Goal: Book appointment/travel/reservation

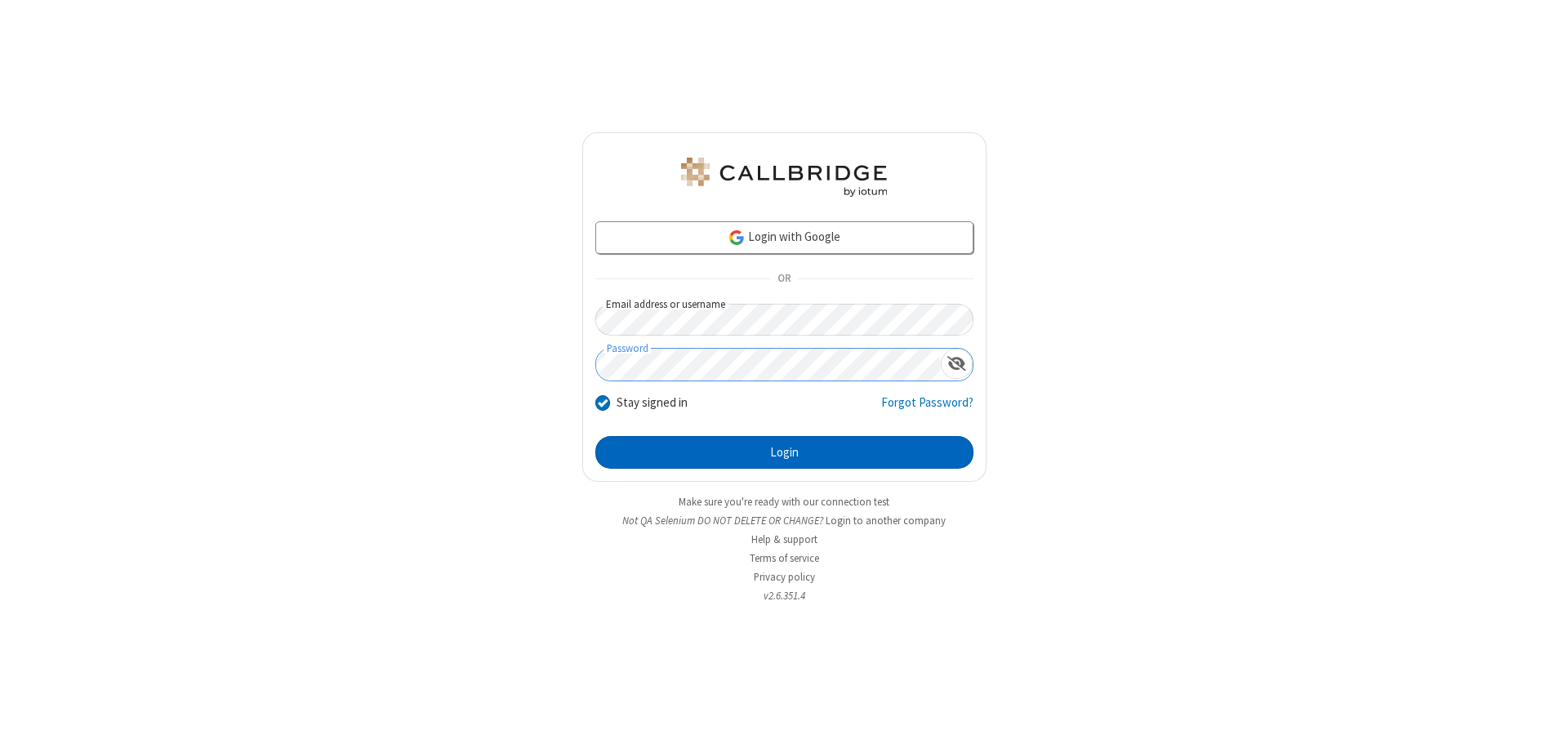
click at [784, 453] on button "Login" at bounding box center [784, 452] width 378 height 33
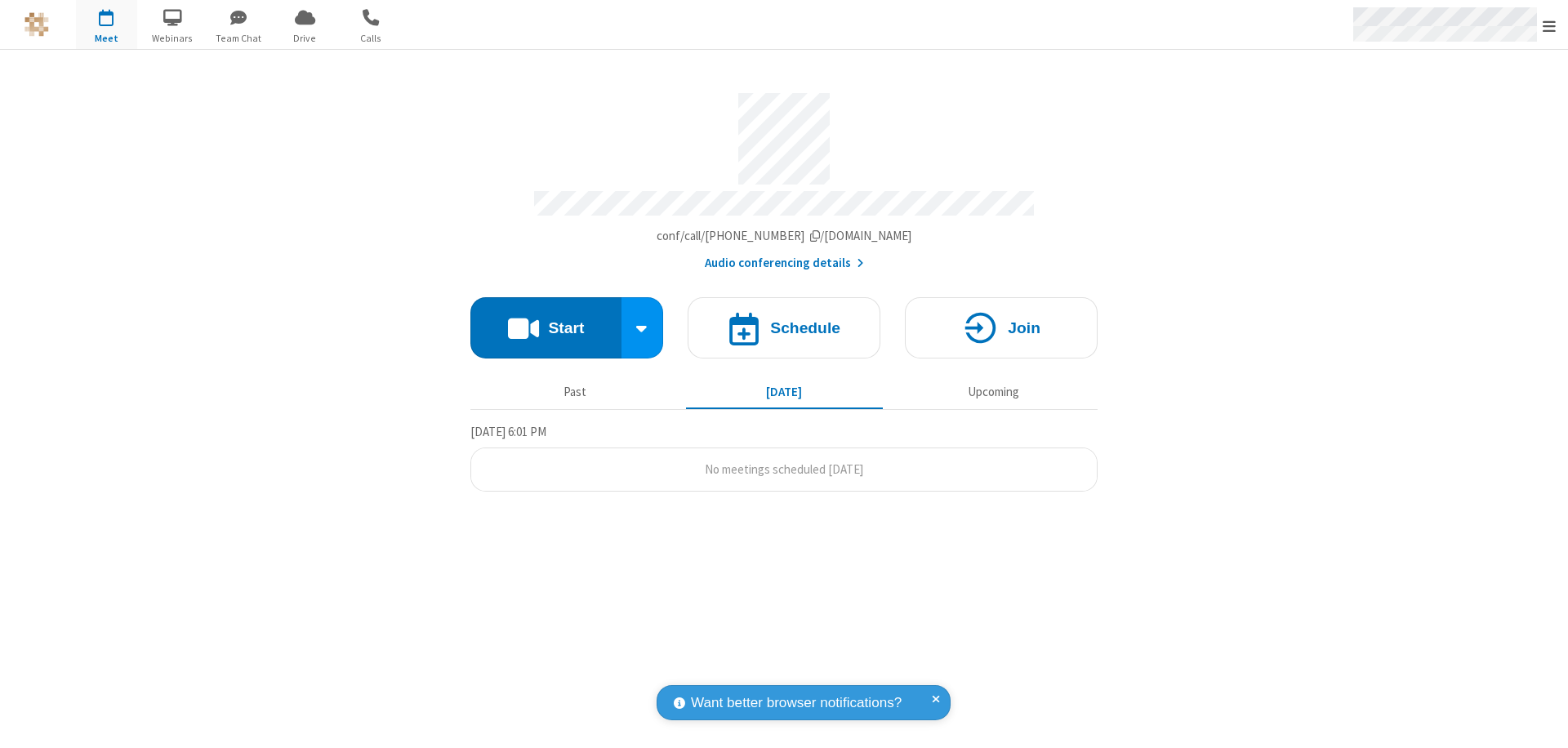
click at [1549, 25] on span "Open menu" at bounding box center [1549, 25] width 13 height 16
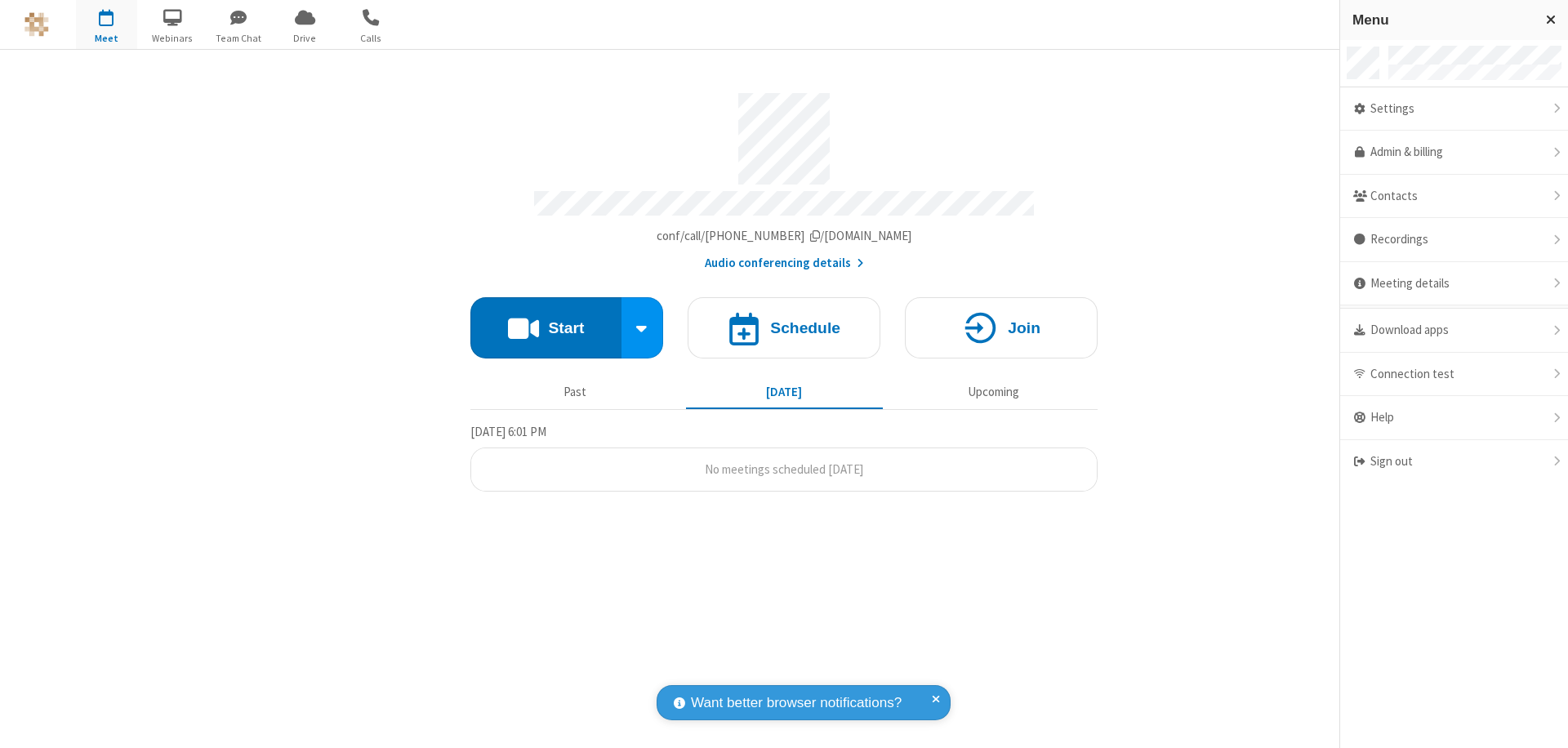
click at [106, 24] on span "button" at bounding box center [106, 17] width 61 height 28
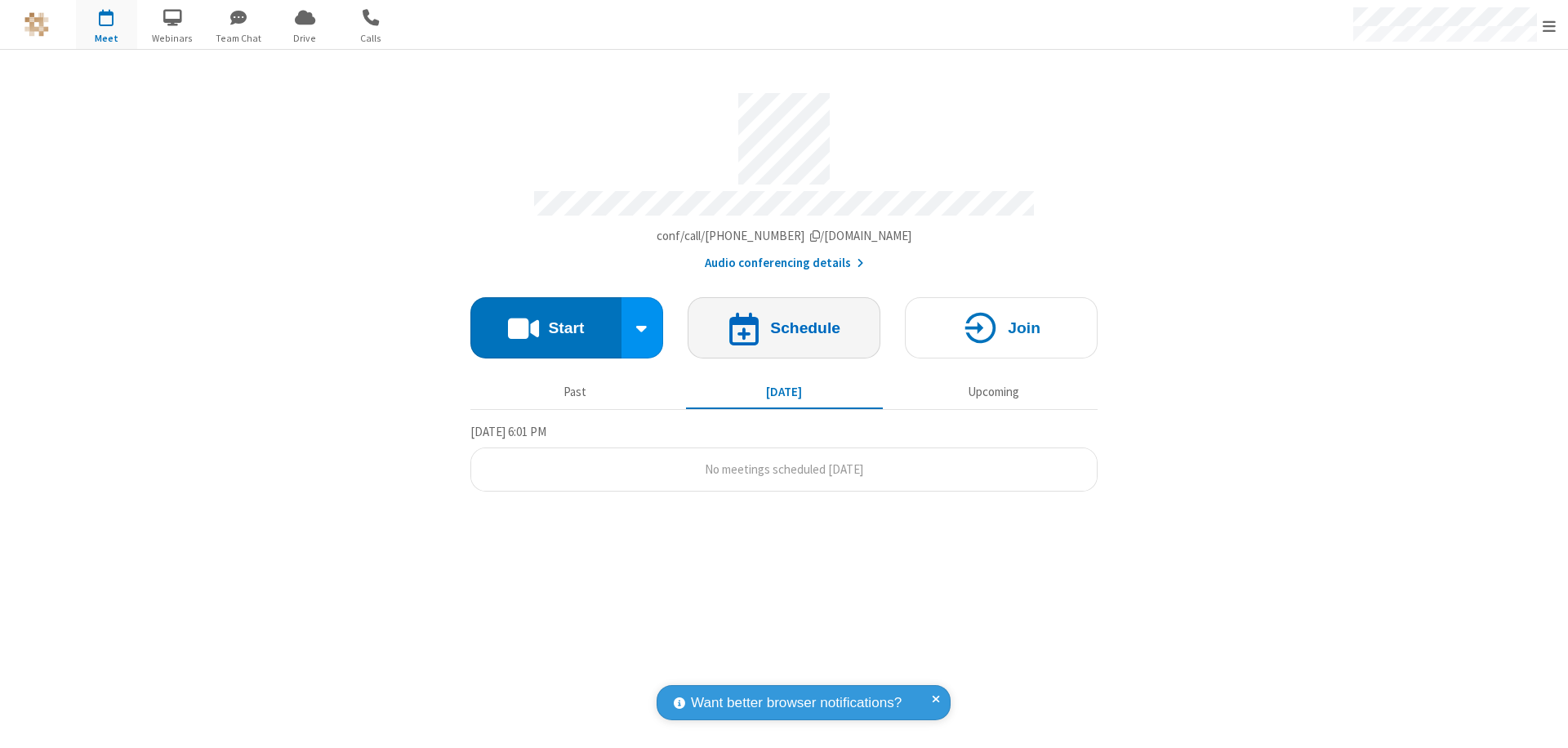
click at [784, 320] on h4 "Schedule" at bounding box center [805, 328] width 70 height 16
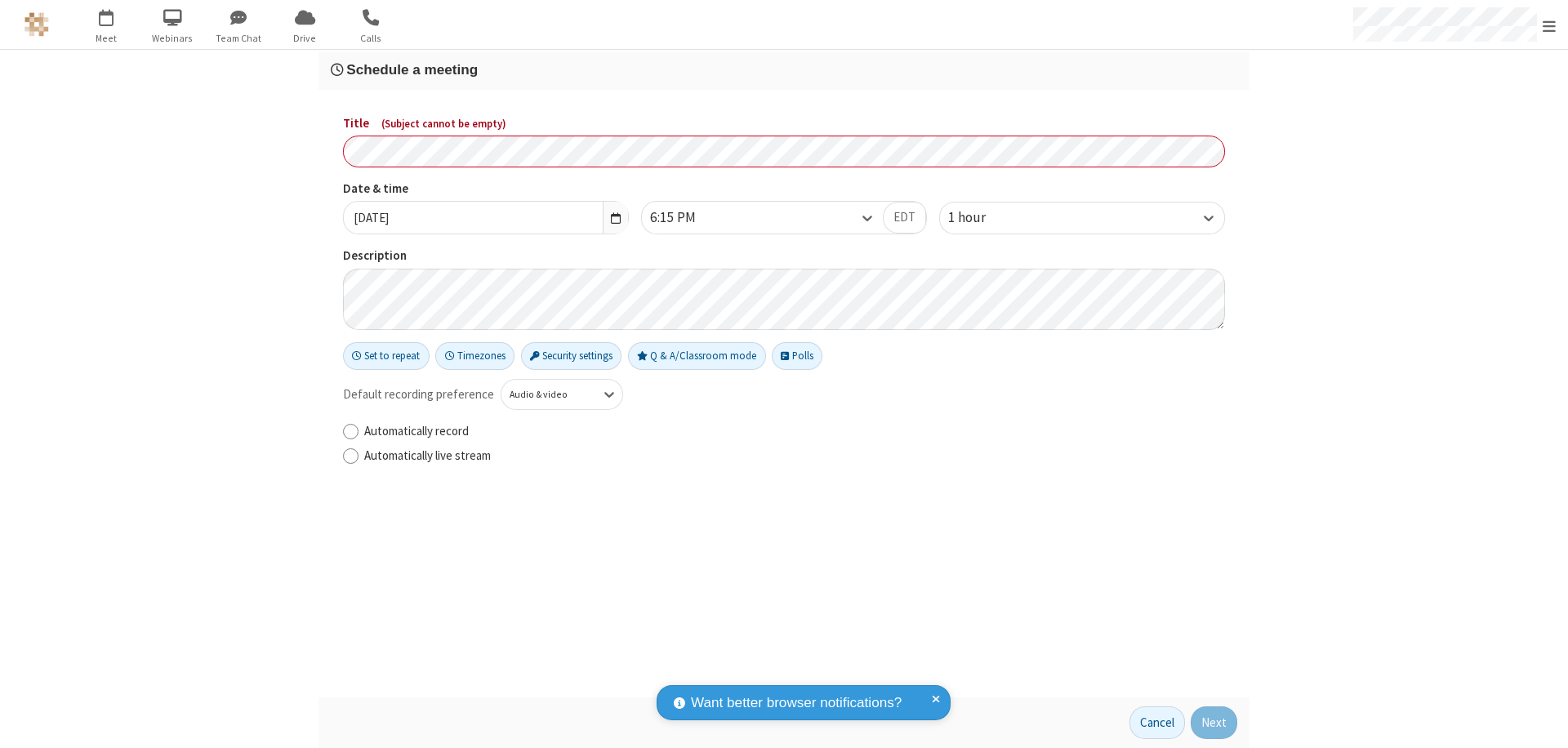
click at [784, 70] on h3 "Schedule a meeting" at bounding box center [784, 70] width 907 height 16
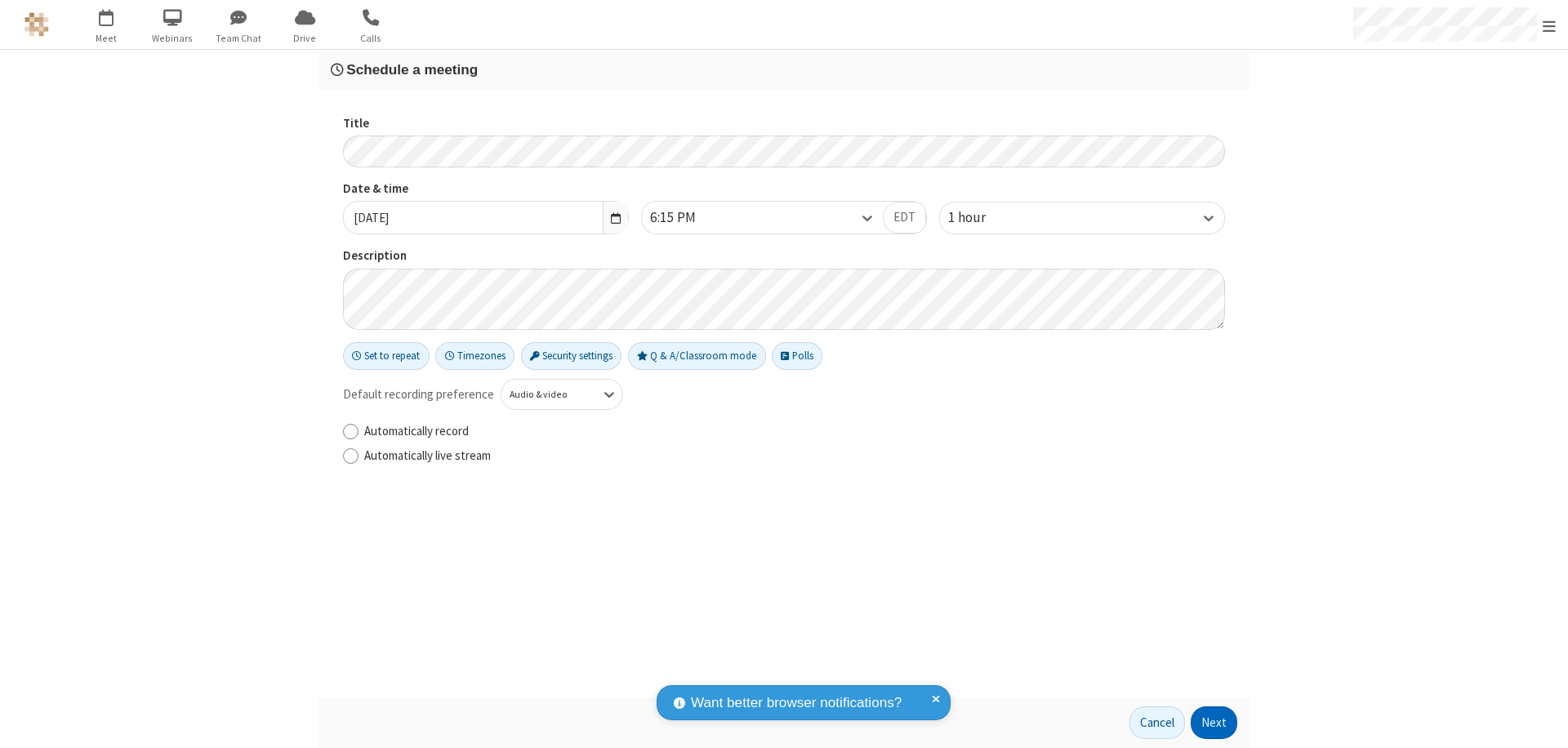
click at [1214, 723] on button "Next" at bounding box center [1214, 723] width 47 height 33
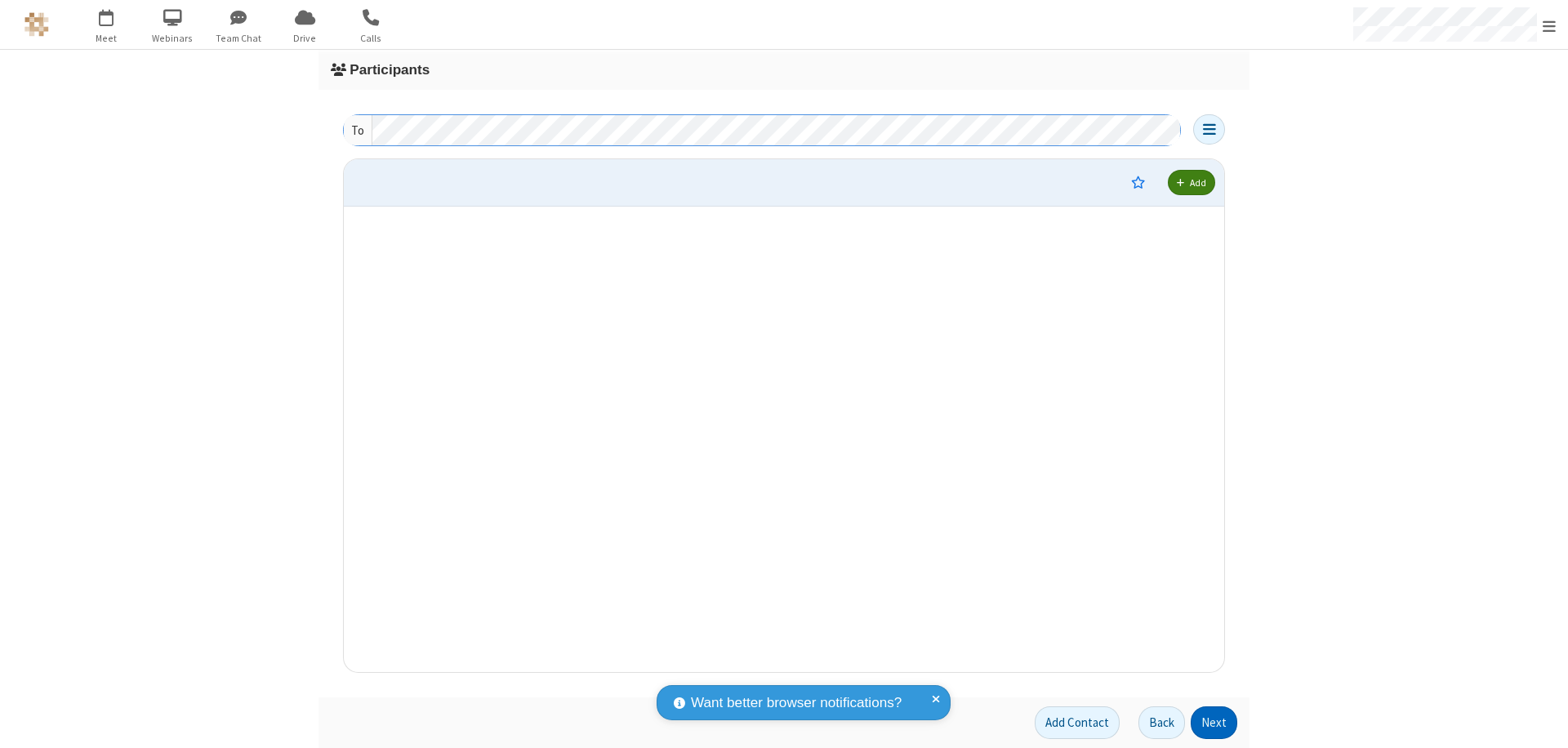
click at [1214, 723] on button "Next" at bounding box center [1214, 723] width 47 height 33
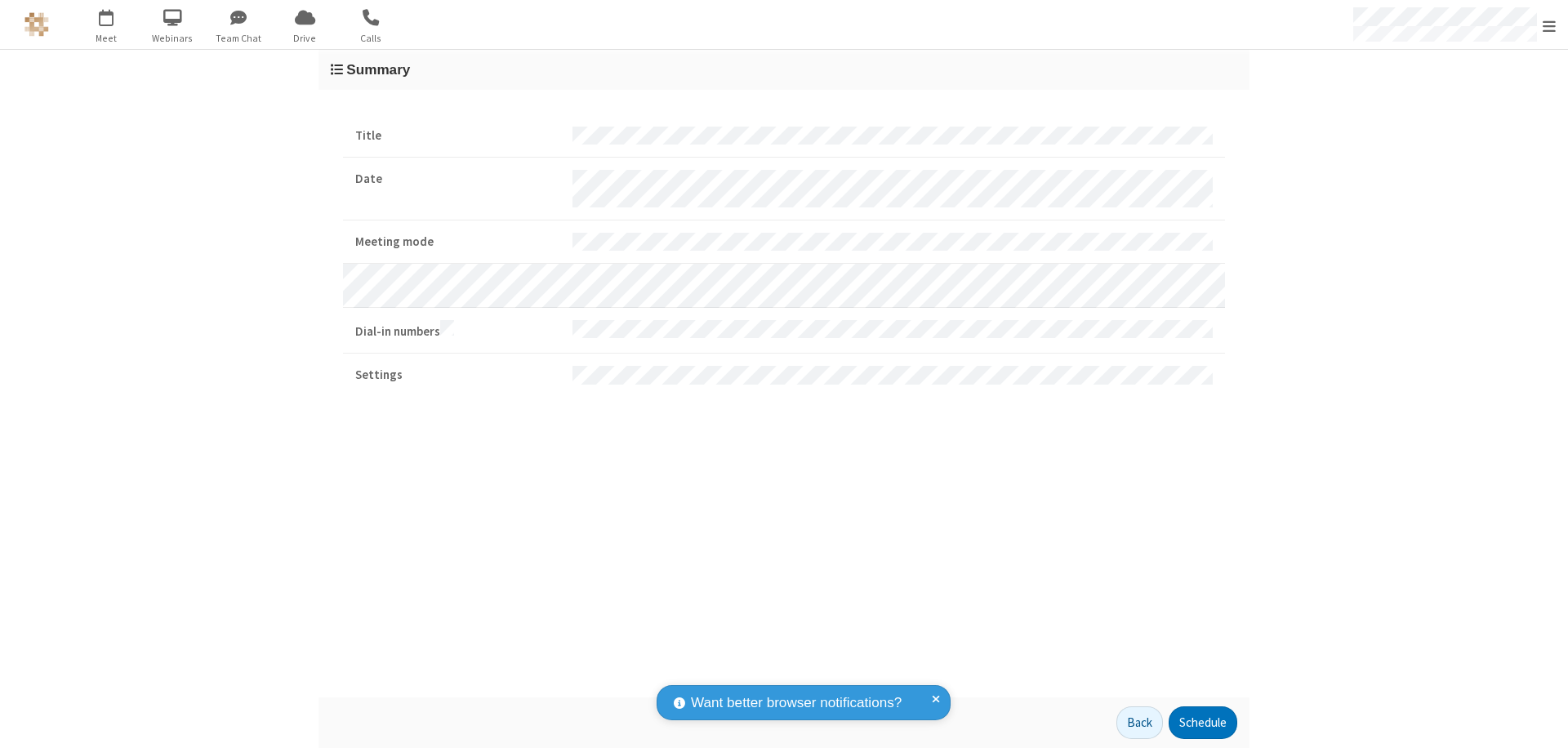
click at [1202, 723] on button "Schedule" at bounding box center [1203, 723] width 69 height 33
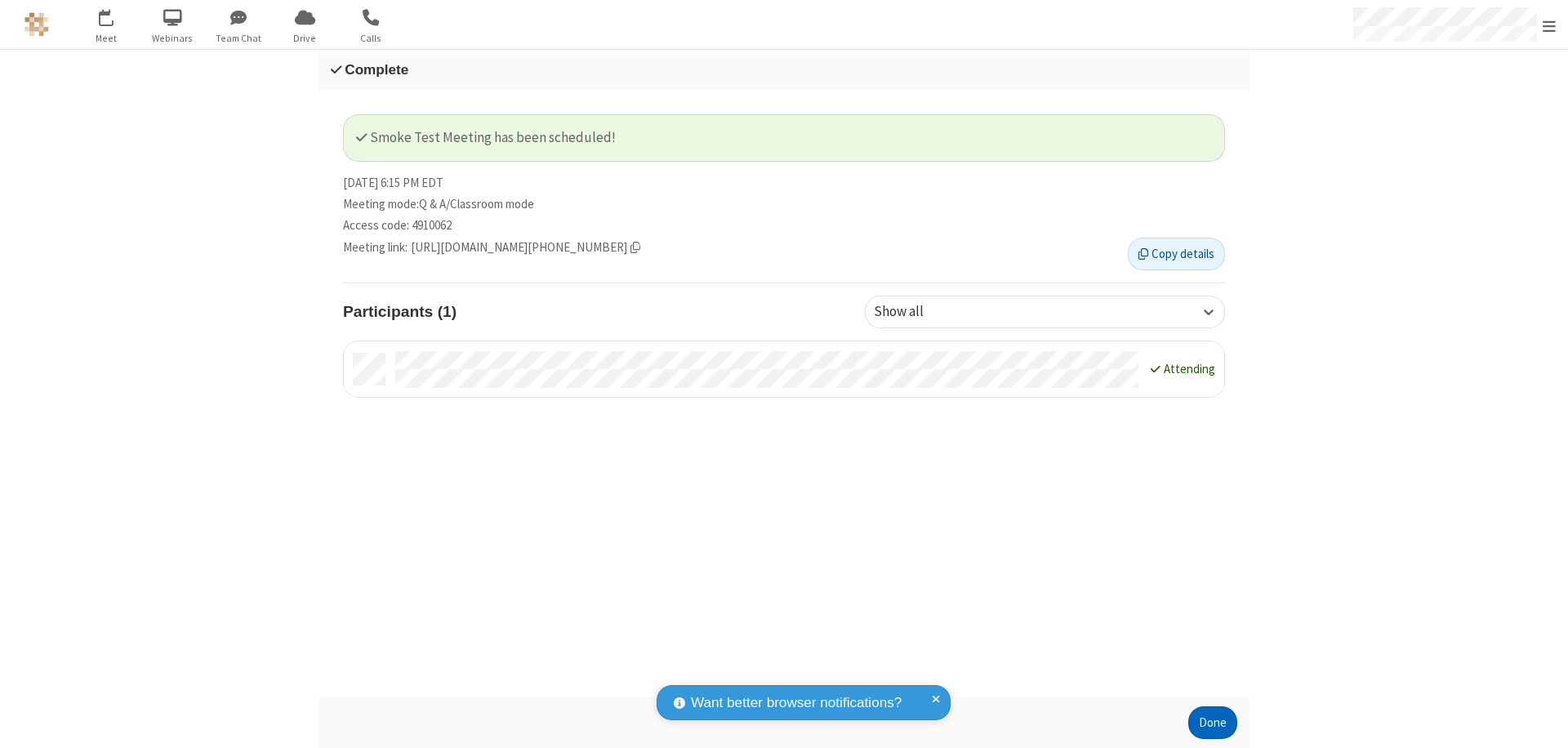
click at [1213, 723] on button "Done" at bounding box center [1213, 723] width 49 height 33
